Goal: Task Accomplishment & Management: Manage account settings

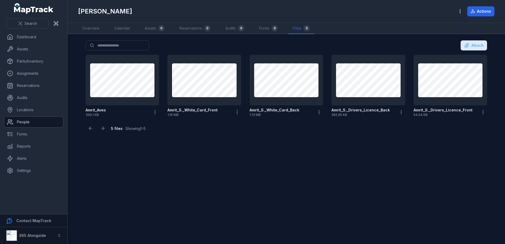
click at [21, 119] on link "People" at bounding box center [33, 122] width 59 height 11
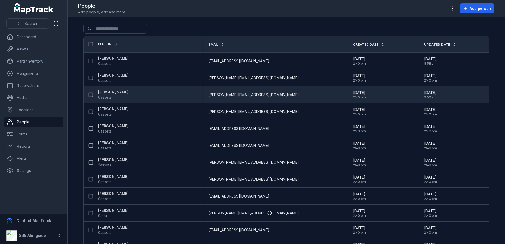
click at [135, 97] on div "[PERSON_NAME] 0 assets" at bounding box center [141, 94] width 110 height 11
click at [114, 95] on span "0 assets" at bounding box center [113, 97] width 31 height 5
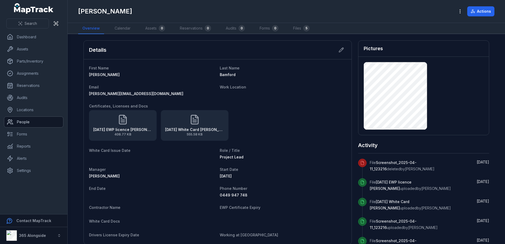
click at [23, 121] on link "People" at bounding box center [33, 122] width 59 height 11
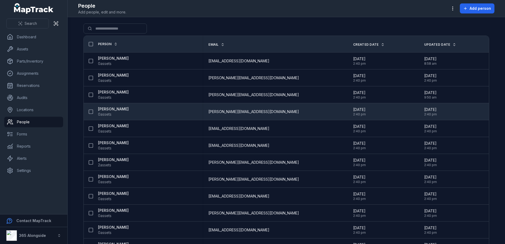
click at [105, 109] on strong "[PERSON_NAME]" at bounding box center [113, 108] width 31 height 5
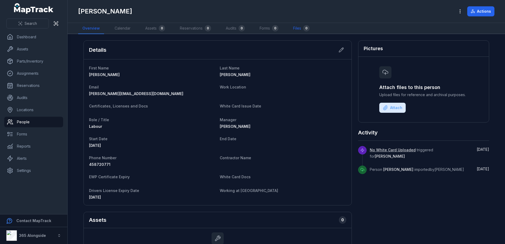
click at [304, 27] on div "0" at bounding box center [306, 28] width 6 height 6
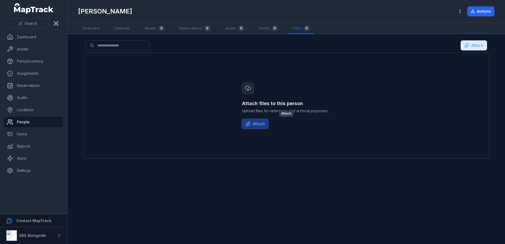
click at [257, 121] on button "Attach" at bounding box center [255, 124] width 26 height 10
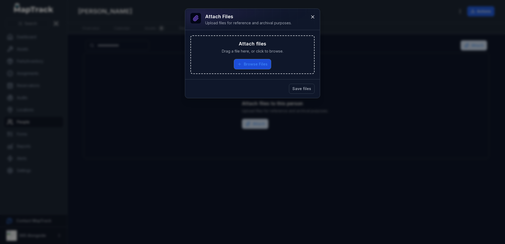
click at [263, 62] on button "Browse Files" at bounding box center [252, 64] width 37 height 10
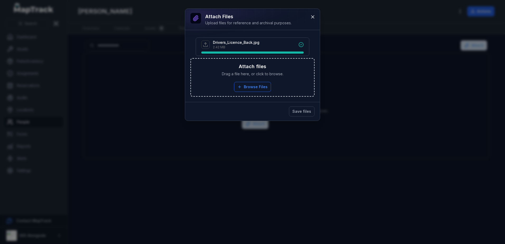
click at [258, 81] on div "Attach files Drag a file here, or click to browse. Browse Files Take Photos" at bounding box center [252, 77] width 123 height 37
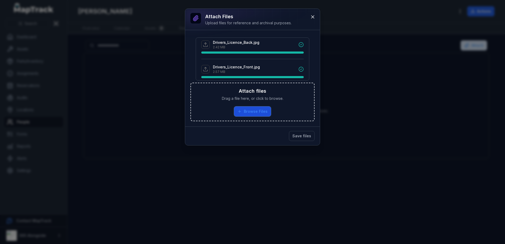
click at [251, 109] on button "Browse Files" at bounding box center [252, 111] width 37 height 10
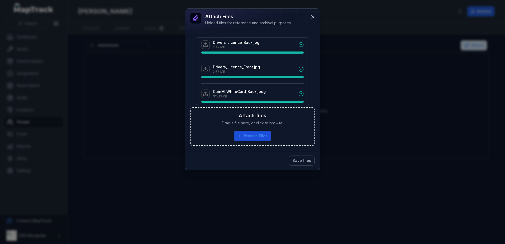
click at [254, 135] on button "Browse Files" at bounding box center [252, 136] width 37 height 10
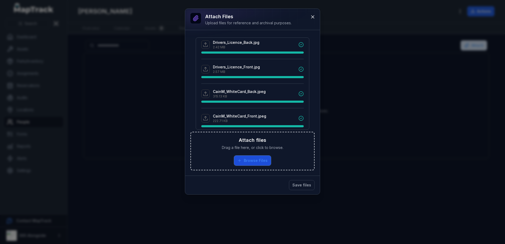
click at [256, 162] on button "Browse Files" at bounding box center [252, 160] width 37 height 10
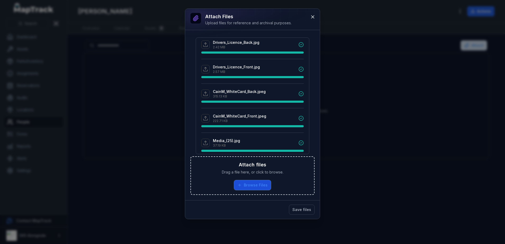
click at [247, 185] on button "Browse Files" at bounding box center [252, 185] width 37 height 10
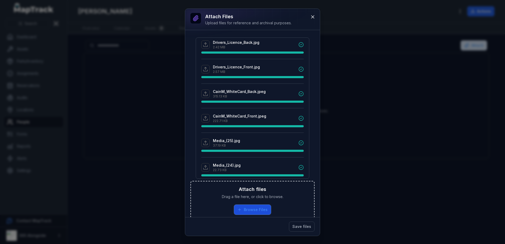
click at [249, 206] on button "Browse Files" at bounding box center [252, 210] width 37 height 10
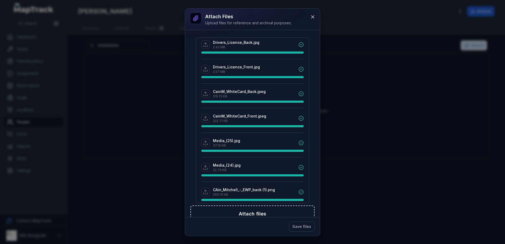
click at [244, 215] on h3 "Attach files" at bounding box center [252, 213] width 27 height 7
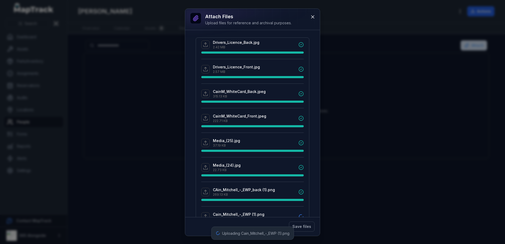
scroll to position [57, 0]
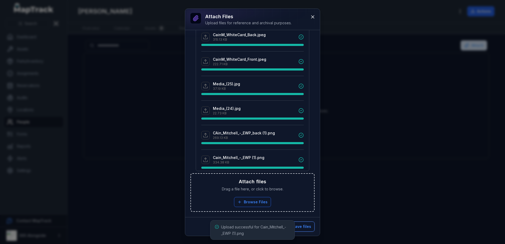
click at [302, 224] on button "Save files" at bounding box center [302, 226] width 26 height 10
